Goal: Check status: Check status

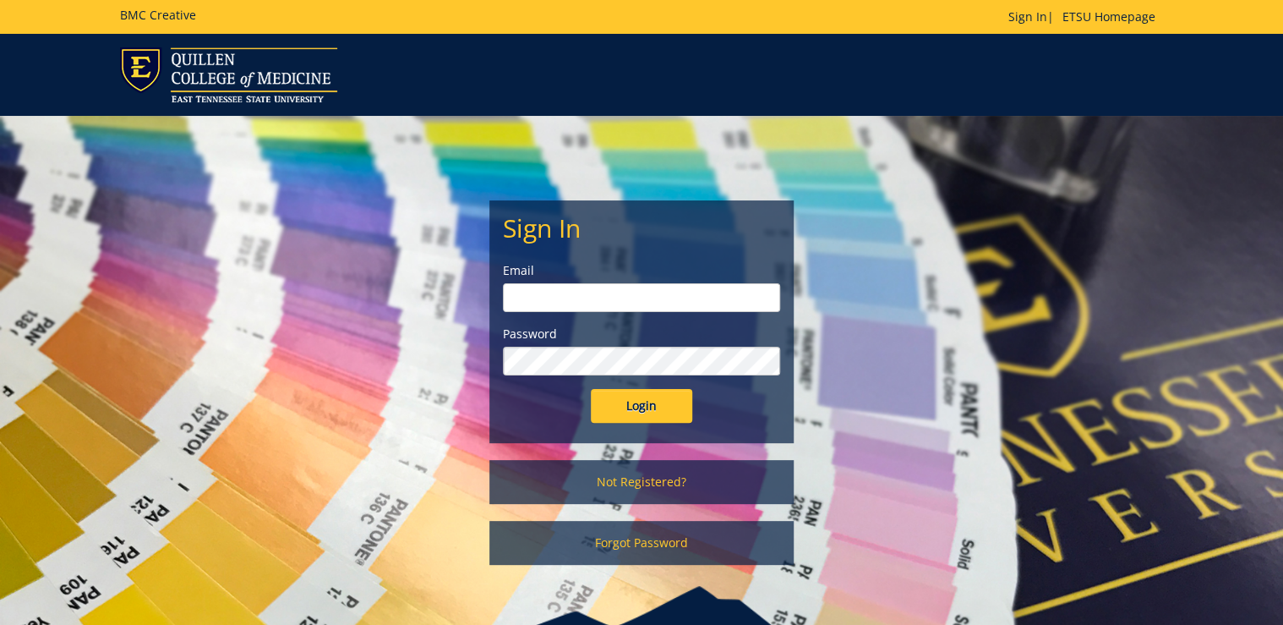
type input "ditcharo@etsu.edu"
click at [657, 399] on input "Login" at bounding box center [641, 406] width 101 height 34
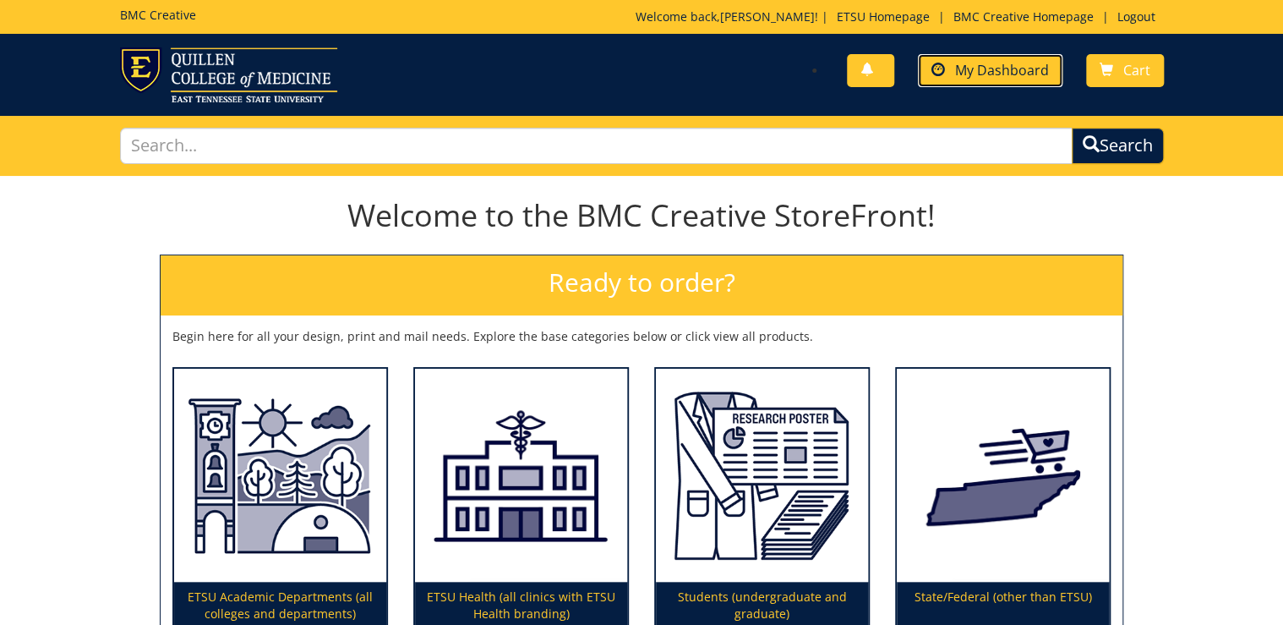
click at [960, 64] on span "My Dashboard" at bounding box center [1002, 70] width 94 height 19
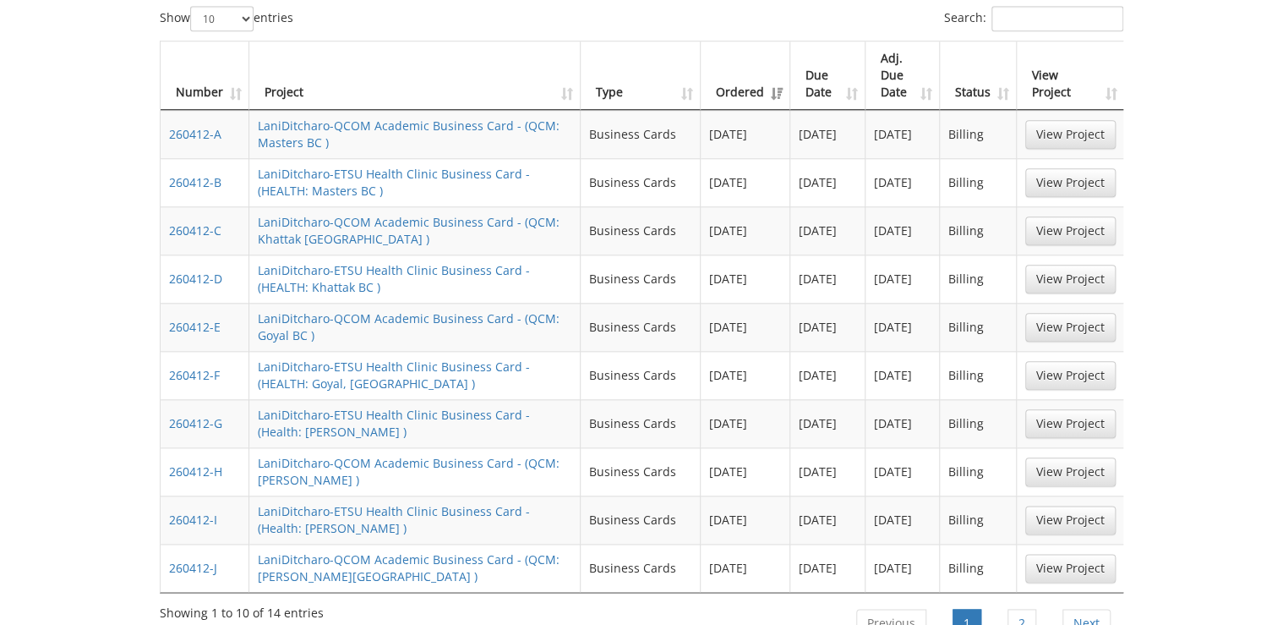
scroll to position [812, 0]
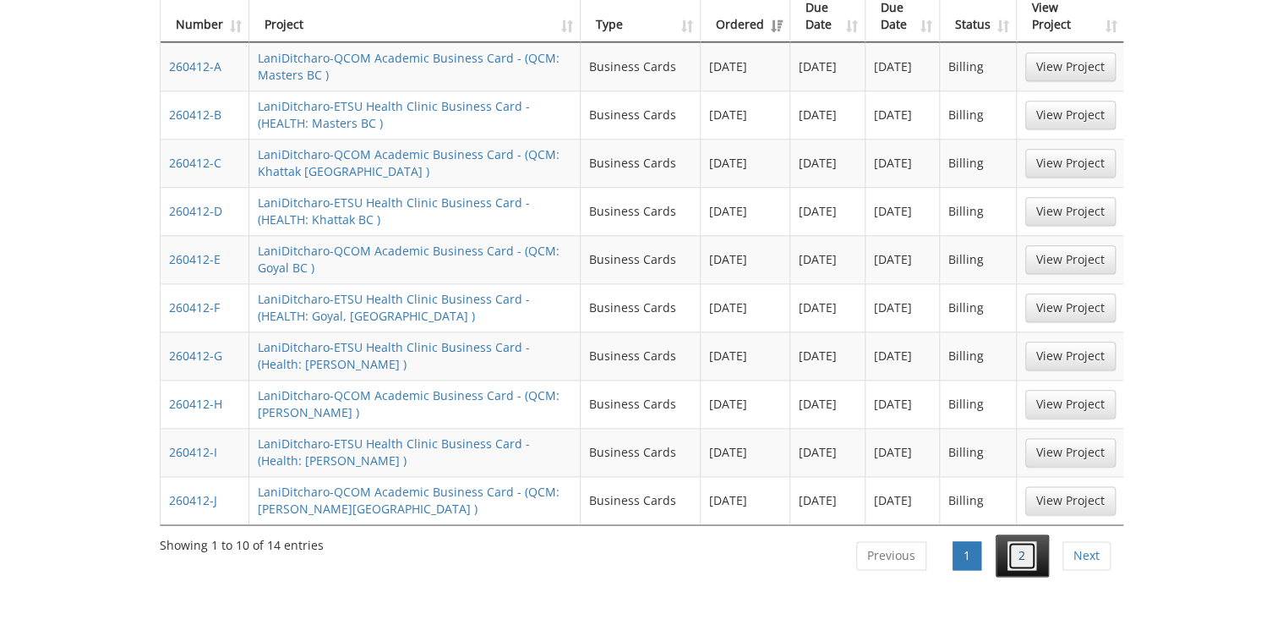
click at [1031, 541] on link "2" at bounding box center [1022, 555] width 29 height 29
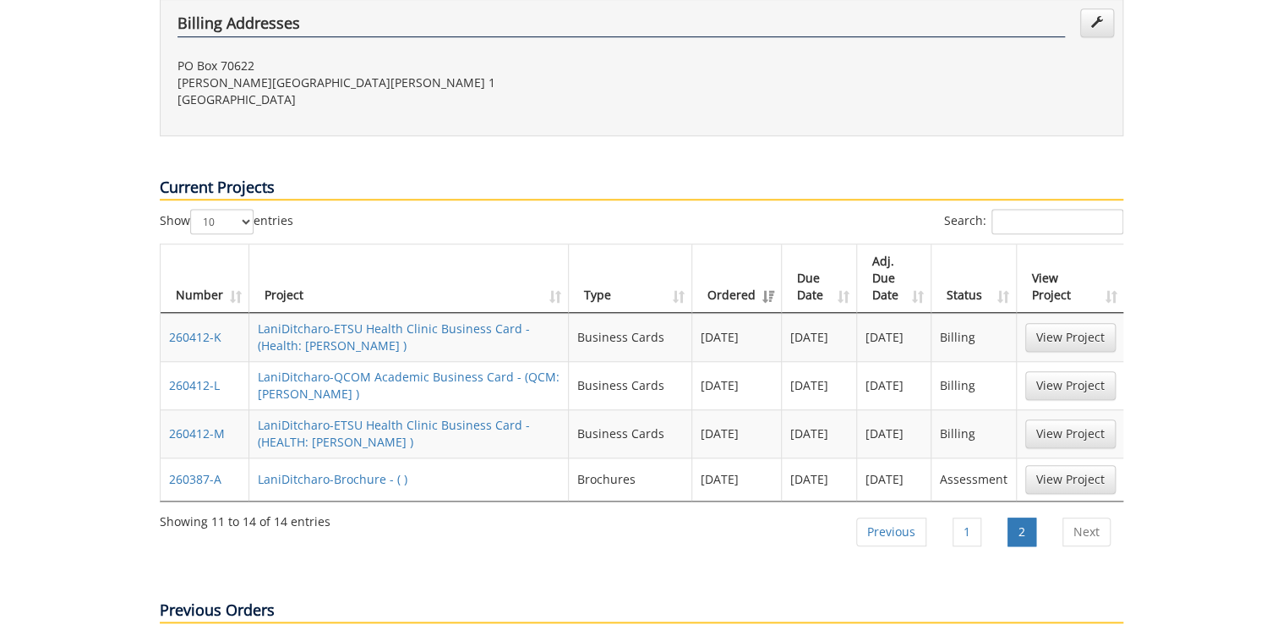
scroll to position [473, 0]
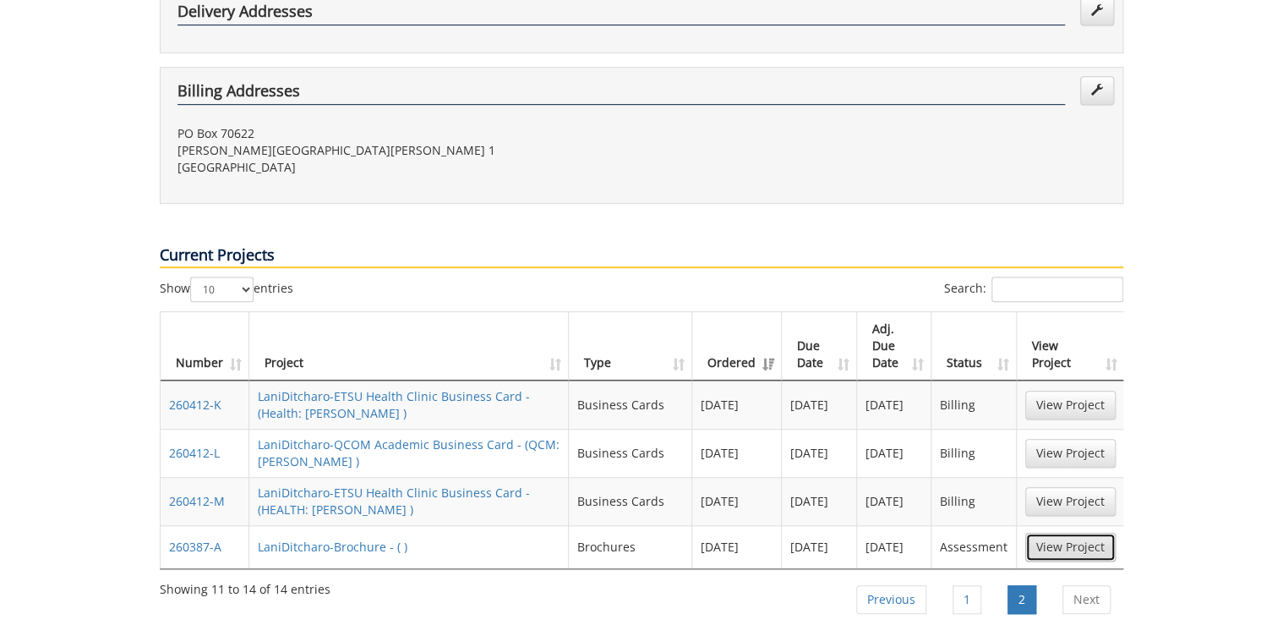
click at [1079, 533] on link "View Project" at bounding box center [1070, 547] width 90 height 29
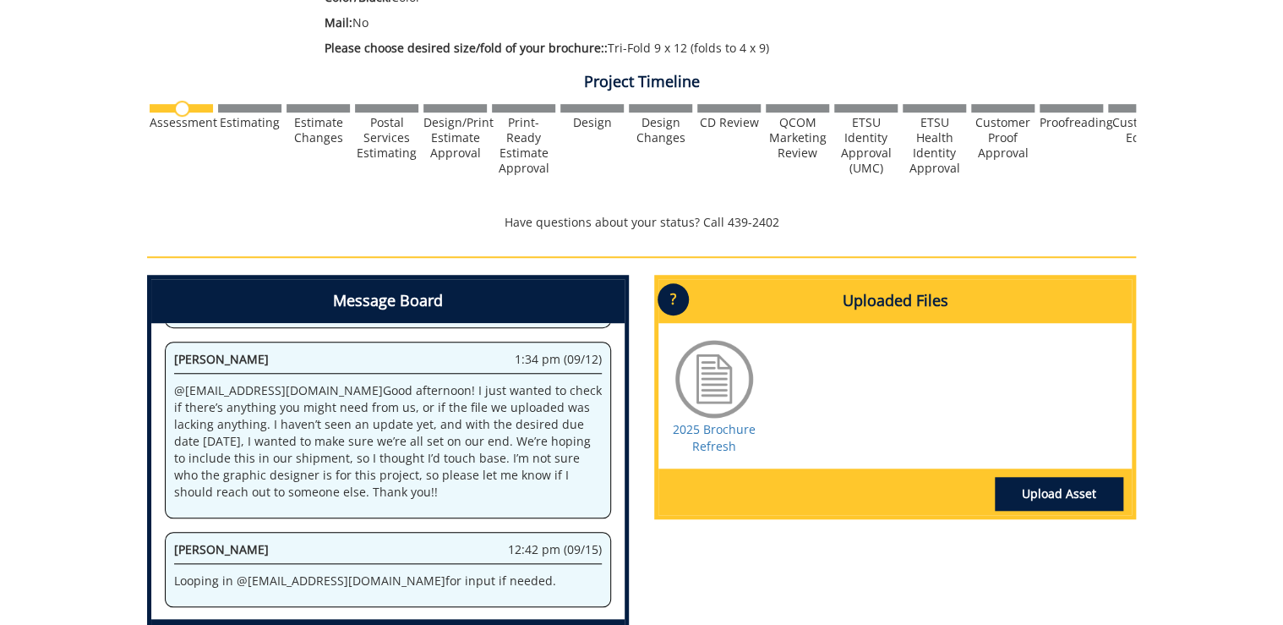
scroll to position [541, 0]
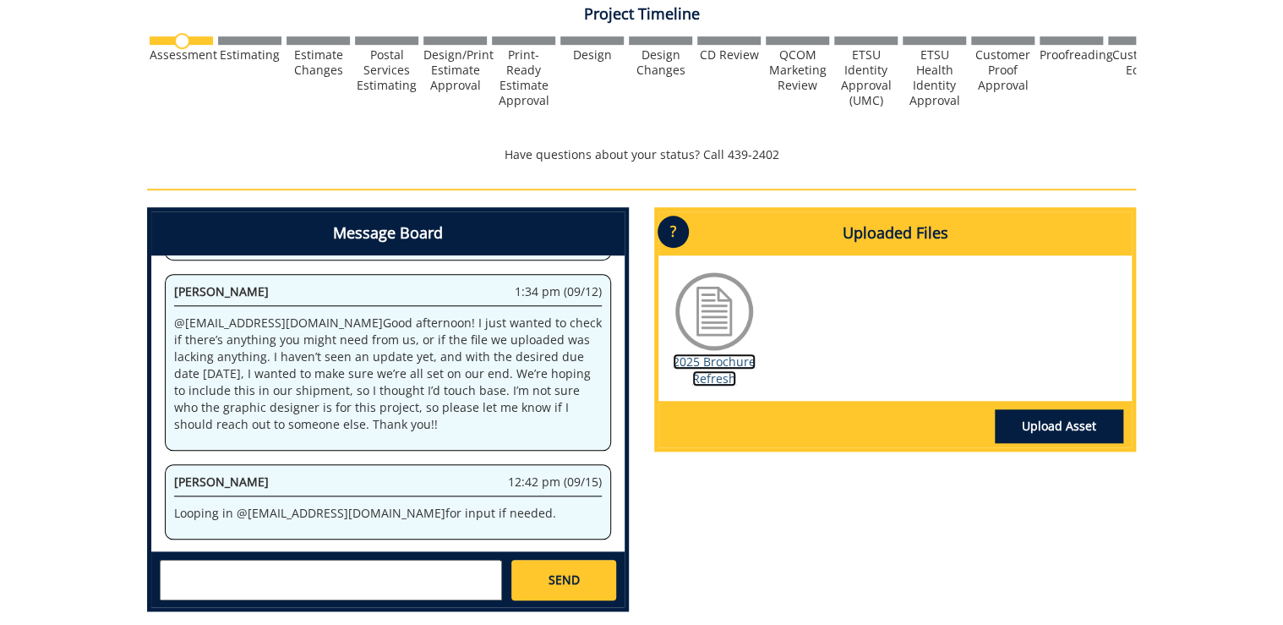
click at [712, 379] on link "2025 Brochure Refresh" at bounding box center [714, 369] width 83 height 33
